Goal: Task Accomplishment & Management: Complete application form

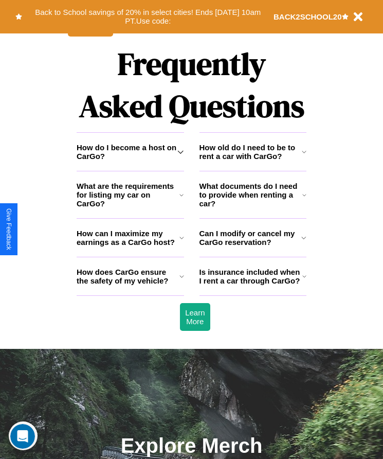
scroll to position [1342, 0]
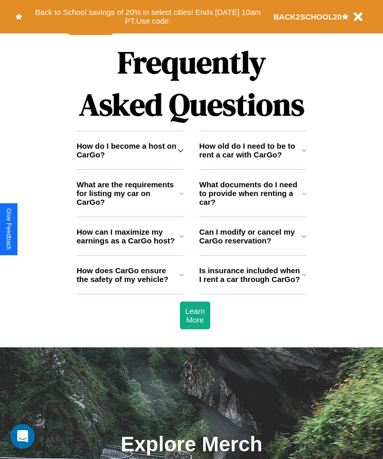
click at [253, 206] on h3 "What documents do I need to provide when renting a car?" at bounding box center [251, 193] width 103 height 26
click at [130, 159] on h3 "How do I become a host on CarGo?" at bounding box center [127, 150] width 101 height 17
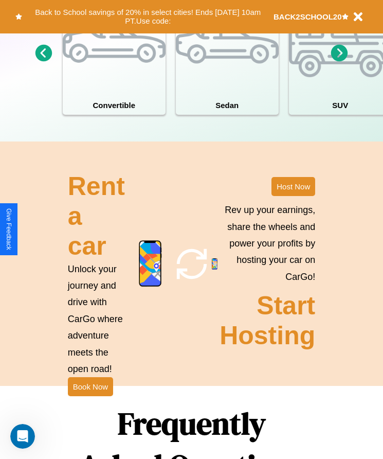
scroll to position [955, 0]
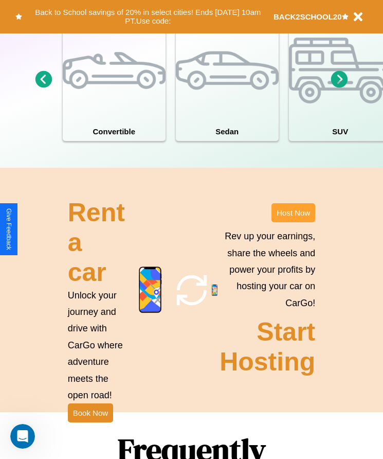
click at [293, 222] on button "Host Now" at bounding box center [294, 212] width 44 height 19
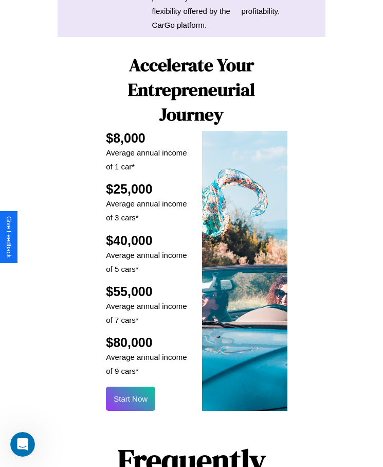
scroll to position [1357, 0]
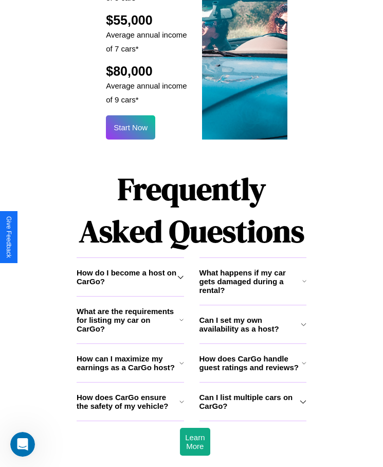
click at [253, 268] on h3 "What happens if my car gets damaged during a rental?" at bounding box center [251, 281] width 103 height 26
click at [182, 359] on icon at bounding box center [182, 363] width 5 height 8
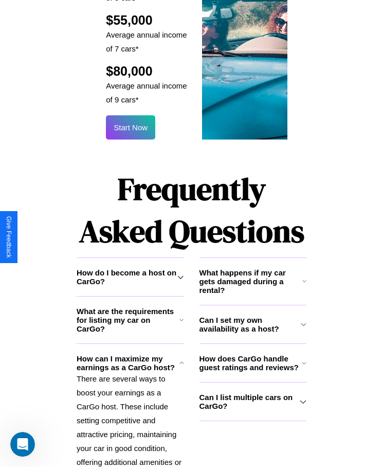
click at [253, 354] on h3 "How does CarGo handle guest ratings and reviews?" at bounding box center [251, 362] width 103 height 17
click at [130, 268] on h3 "How do I become a host on CarGo?" at bounding box center [127, 276] width 101 height 17
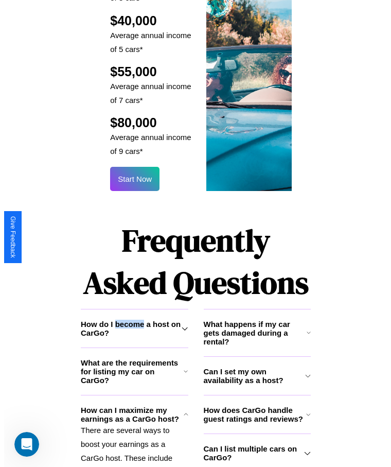
scroll to position [1238, 0]
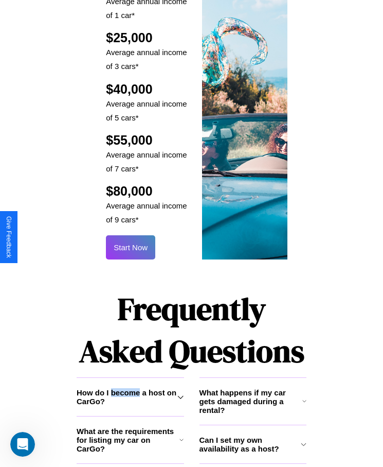
click at [131, 235] on button "Start Now" at bounding box center [130, 247] width 49 height 24
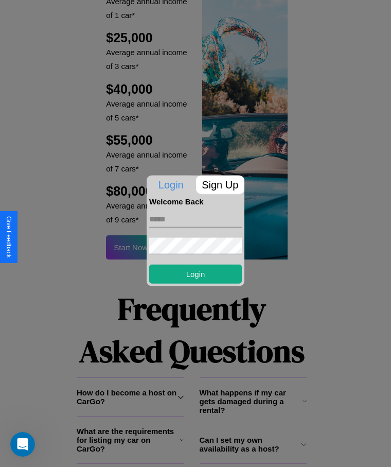
click at [220, 184] on p "Sign Up" at bounding box center [220, 184] width 49 height 19
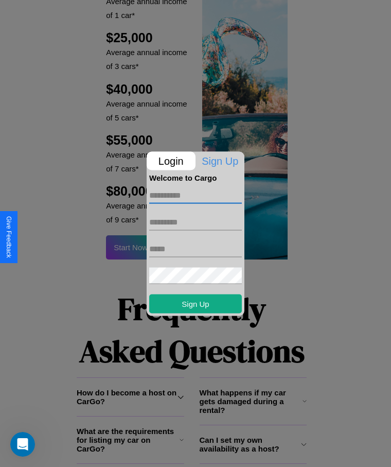
click at [196, 195] on input "text" at bounding box center [195, 195] width 93 height 16
type input "*****"
click at [196, 222] on input "text" at bounding box center [195, 222] width 93 height 16
type input "********"
click at [196, 249] on input "text" at bounding box center [195, 248] width 93 height 16
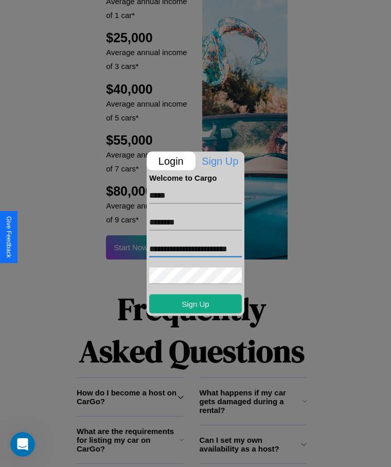
scroll to position [0, 17]
type input "**********"
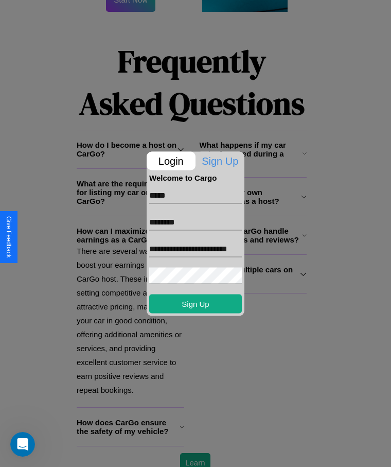
click at [195, 452] on div at bounding box center [195, 233] width 391 height 467
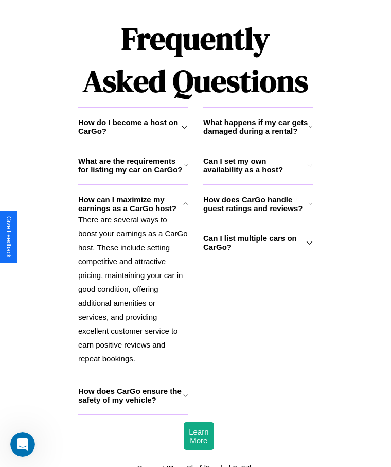
scroll to position [1238, 0]
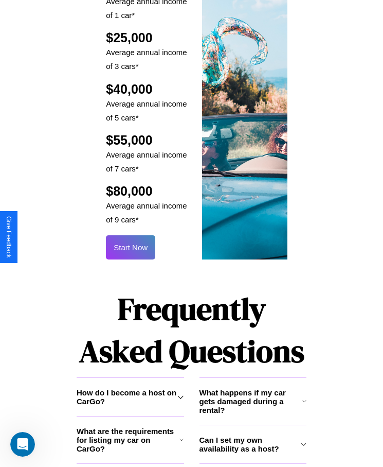
click at [131, 235] on button "Start Now" at bounding box center [130, 247] width 49 height 24
